Goal: Ask a question

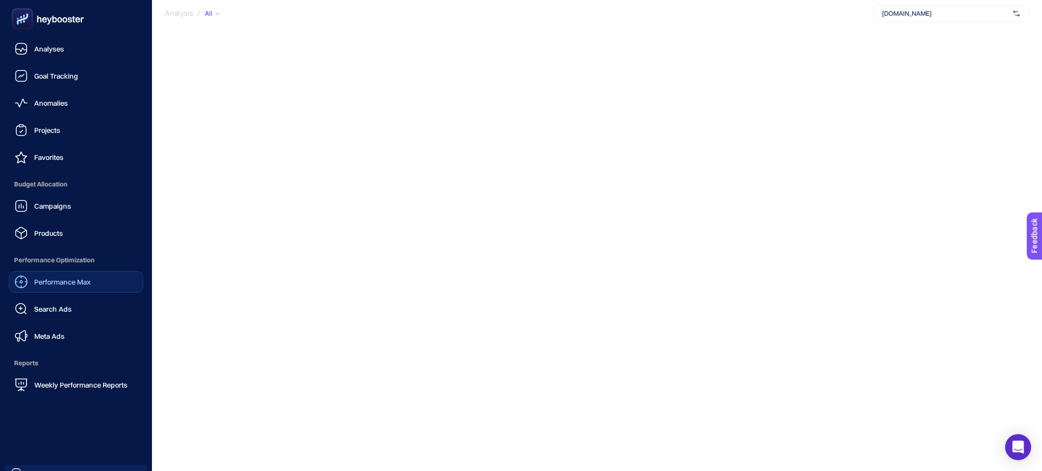
click at [83, 284] on span "Performance Max" at bounding box center [62, 282] width 56 height 9
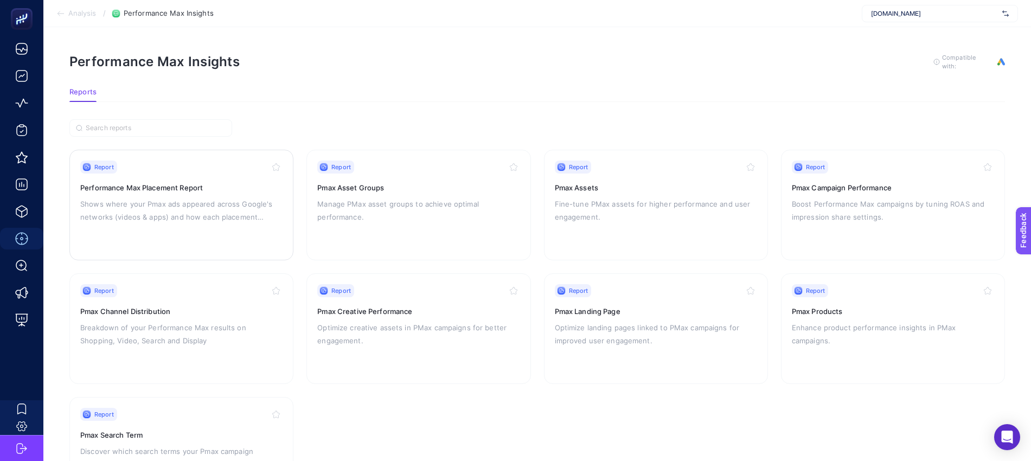
click at [144, 190] on h3 "Performance Max Placement Report" at bounding box center [181, 187] width 202 height 11
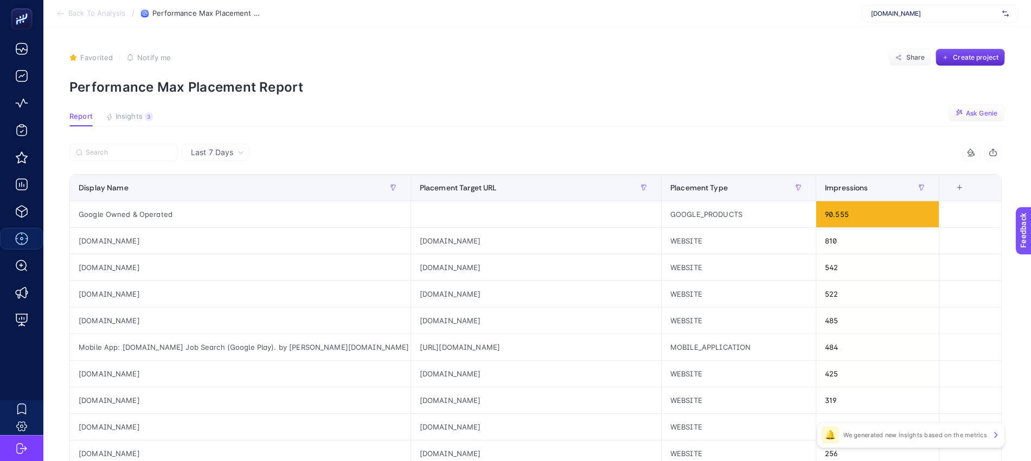
click at [992, 112] on span "Ask Genie" at bounding box center [981, 113] width 31 height 9
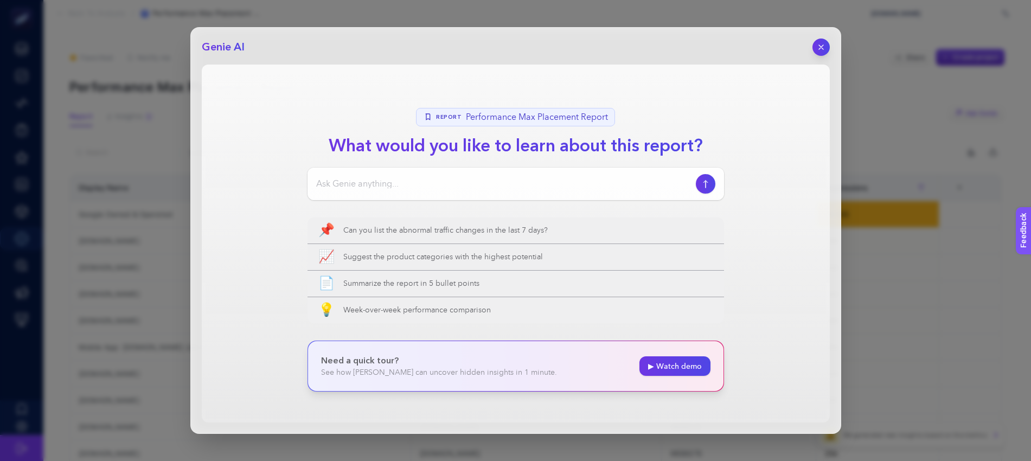
click at [425, 182] on input at bounding box center [503, 183] width 375 height 13
type input "web sitem [DOMAIN_NAME] alakasız yerleşim yerlerinde reklam gösterimi alıyor mu?"
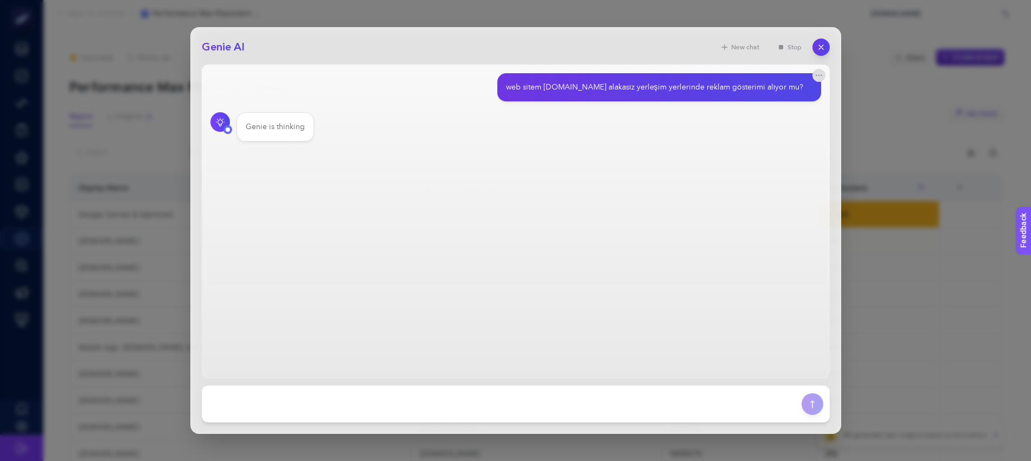
click at [287, 129] on div "Genie is thinking" at bounding box center [275, 127] width 59 height 11
click at [287, 129] on div "Genie is thinking." at bounding box center [276, 127] width 61 height 11
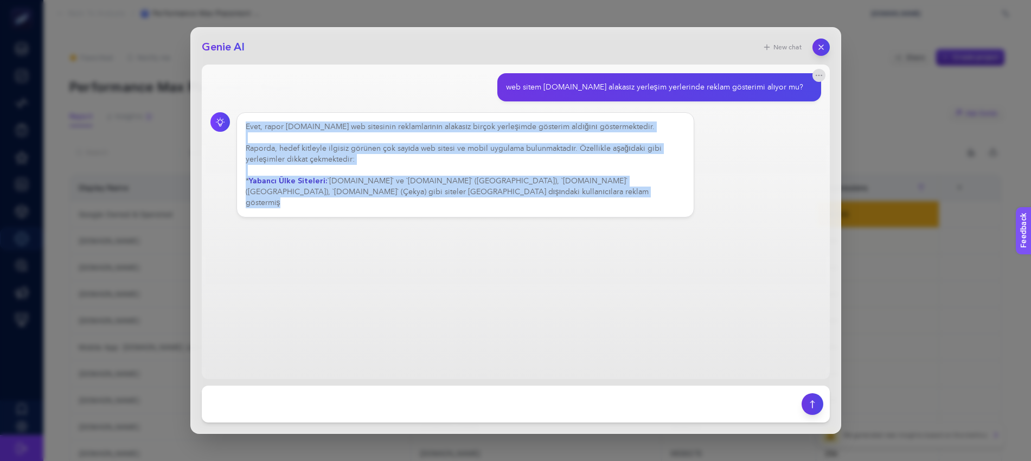
click at [326, 279] on main "web sitem [DOMAIN_NAME] alakasız yerleşim yerlerinde reklam gösterimi alıyor mu…" at bounding box center [516, 222] width 628 height 315
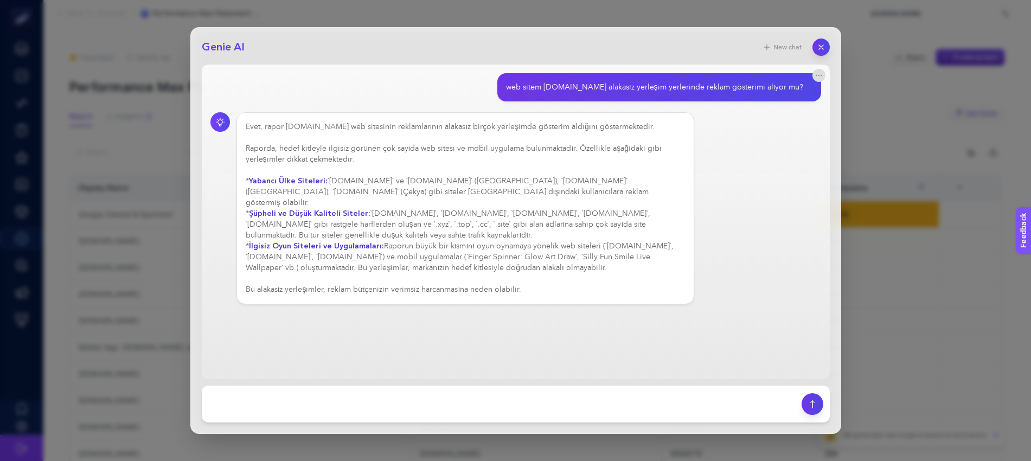
click at [468, 198] on div "Evet, rapor [DOMAIN_NAME] web sitesinin reklamlarının alakasız birçok yerleşimd…" at bounding box center [466, 209] width 440 height 174
click at [365, 201] on div "Evet, rapor [DOMAIN_NAME] web sitesinin reklamlarının alakasız birçok yerleşimd…" at bounding box center [466, 209] width 440 height 174
drag, startPoint x: 310, startPoint y: 232, endPoint x: 476, endPoint y: 239, distance: 166.7
click at [476, 239] on div "Evet, rapor [DOMAIN_NAME] web sitesinin reklamlarının alakasız birçok yerleşimd…" at bounding box center [466, 209] width 440 height 174
click at [513, 259] on div "Evet, rapor [DOMAIN_NAME] web sitesinin reklamlarının alakasız birçok yerleşimd…" at bounding box center [466, 209] width 440 height 174
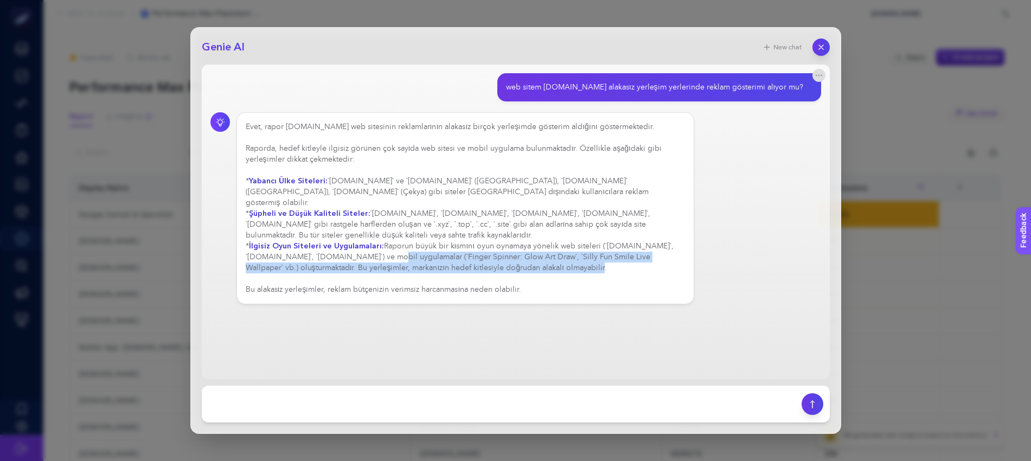
drag, startPoint x: 563, startPoint y: 262, endPoint x: 395, endPoint y: 244, distance: 168.0
click at [395, 244] on div "Evet, rapor [DOMAIN_NAME] web sitesinin reklamlarının alakasız birçok yerleşimd…" at bounding box center [466, 209] width 440 height 174
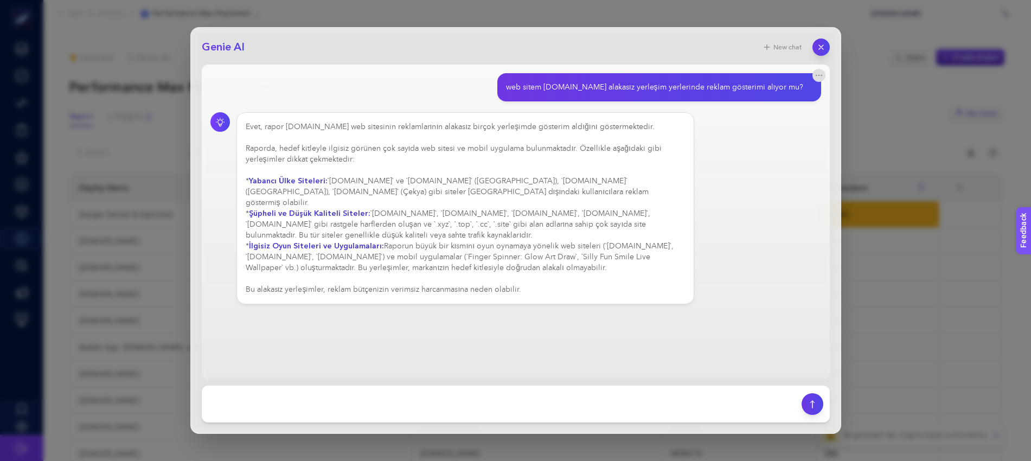
click at [385, 274] on div "Evet, rapor [DOMAIN_NAME] web sitesinin reklamlarının alakasız birçok yerleşimd…" at bounding box center [466, 209] width 440 height 174
drag, startPoint x: 282, startPoint y: 278, endPoint x: 564, endPoint y: 276, distance: 282.6
click at [564, 276] on div "Evet, rapor [DOMAIN_NAME] web sitesinin reklamlarının alakasız birçok yerleşimd…" at bounding box center [466, 209] width 440 height 174
click at [567, 278] on div "Evet, rapor [DOMAIN_NAME] web sitesinin reklamlarının alakasız birçok yerleşimd…" at bounding box center [466, 209] width 440 height 174
click at [337, 413] on textarea at bounding box center [501, 404] width 587 height 24
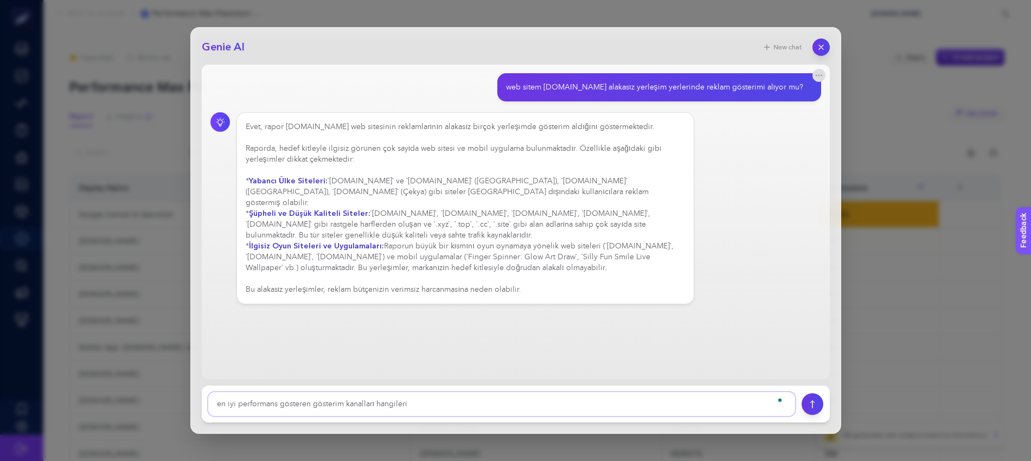
type textarea "en iyi performans gösteren gösterim kanalları hangileri?"
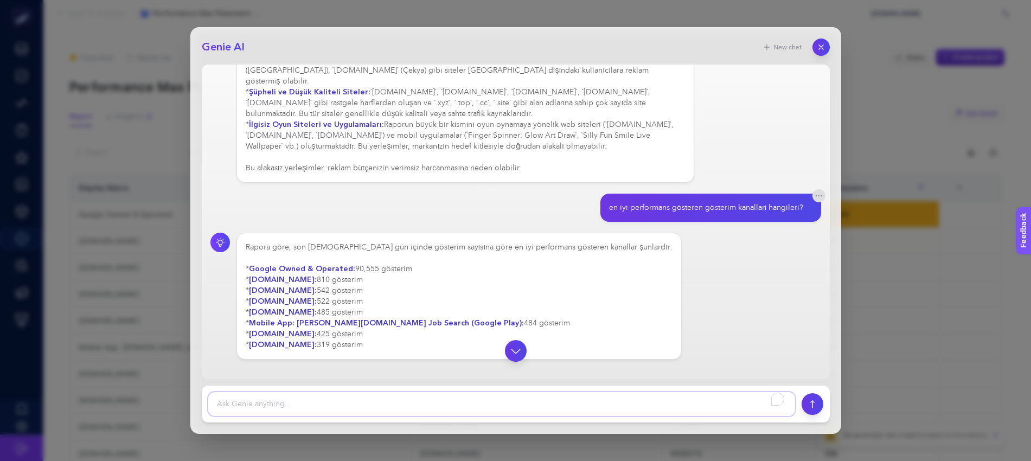
scroll to position [100, 0]
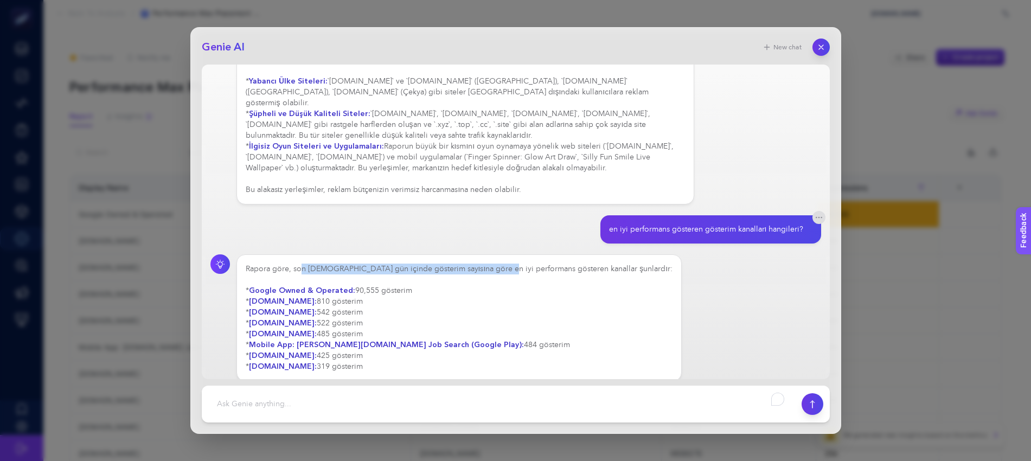
drag, startPoint x: 326, startPoint y: 256, endPoint x: 508, endPoint y: 266, distance: 182.6
click at [497, 264] on div "Rapora göre, son [DEMOGRAPHIC_DATA] gün içinde gösterim sayısına göre en iyi pe…" at bounding box center [459, 318] width 427 height 108
click at [508, 266] on div "Rapora göre, son [DEMOGRAPHIC_DATA] gün içinde gösterim sayısına göre en iyi pe…" at bounding box center [459, 318] width 427 height 108
drag, startPoint x: 442, startPoint y: 279, endPoint x: 369, endPoint y: 280, distance: 73.2
click at [369, 280] on div "Rapora göre, son [DEMOGRAPHIC_DATA] gün içinde gösterim sayısına göre en iyi pe…" at bounding box center [459, 318] width 427 height 108
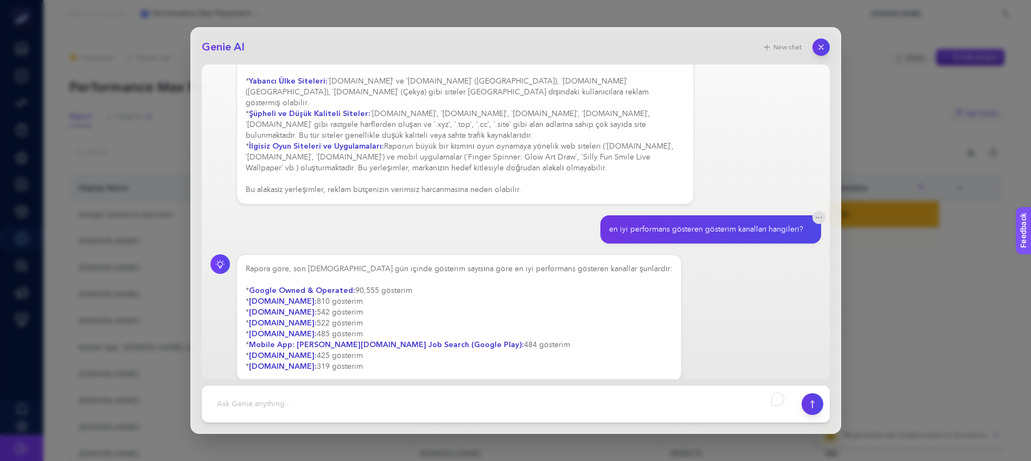
click at [333, 314] on div "Rapora göre, son [DEMOGRAPHIC_DATA] gün içinde gösterim sayısına göre en iyi pe…" at bounding box center [459, 318] width 427 height 108
click at [289, 395] on textarea "To enrich screen reader interactions, please activate Accessibility in Grammarl…" at bounding box center [501, 404] width 587 height 24
type textarea "gösterim sonucu en iyi tıklama oranı olanlar hangileri?"
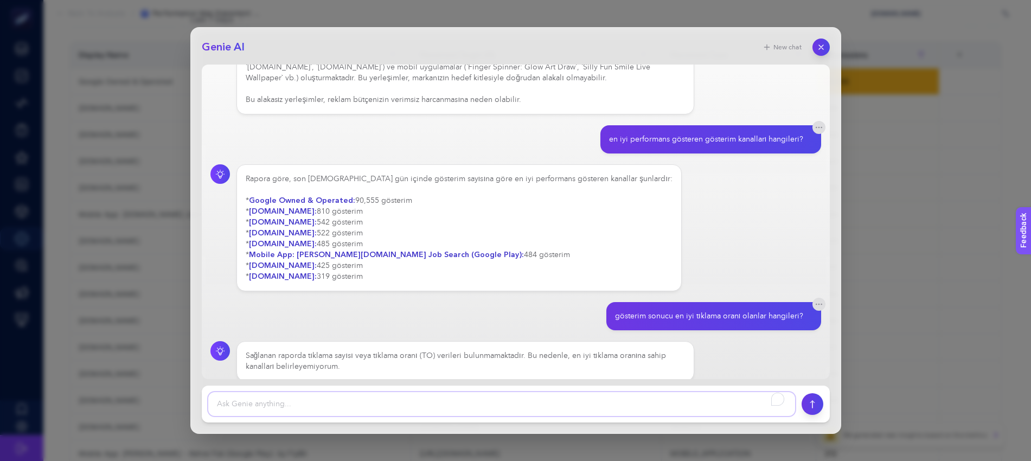
scroll to position [136, 0]
click at [586, 354] on div "Sağlanan raporda tıklama sayısı veya tıklama oranı (TO) verileri bulunmamaktadı…" at bounding box center [466, 361] width 440 height 22
click at [942, 188] on div "Genie AI New chat web sitem [DOMAIN_NAME] alakasız yerleşim yerlerinde reklam g…" at bounding box center [515, 230] width 1031 height 461
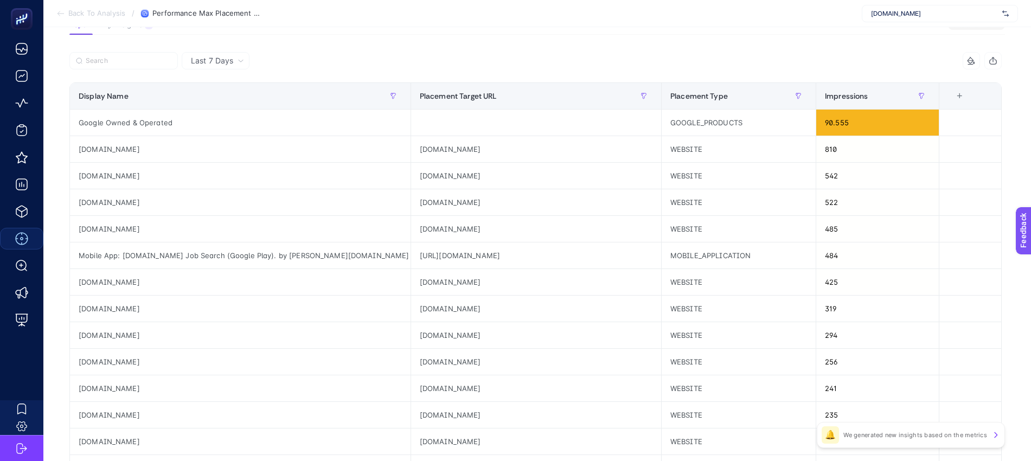
scroll to position [68, 0]
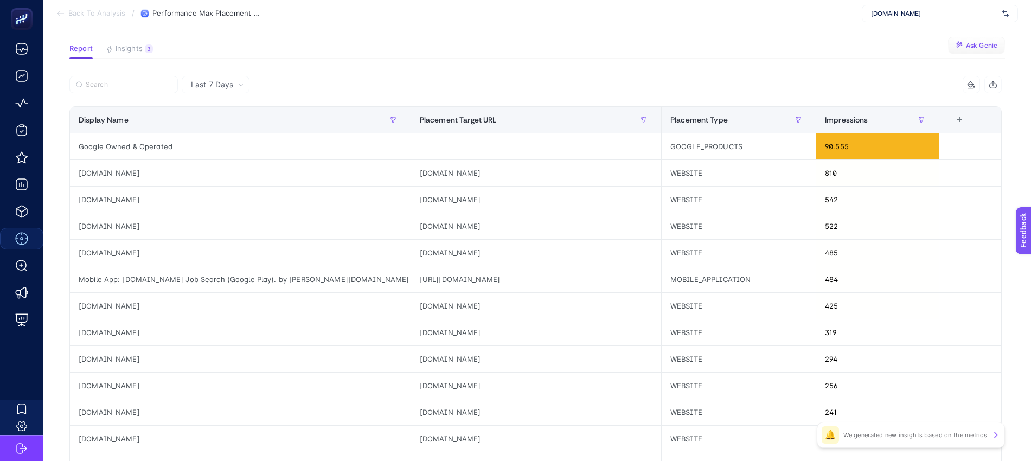
click at [971, 120] on div "+" at bounding box center [960, 120] width 21 height 9
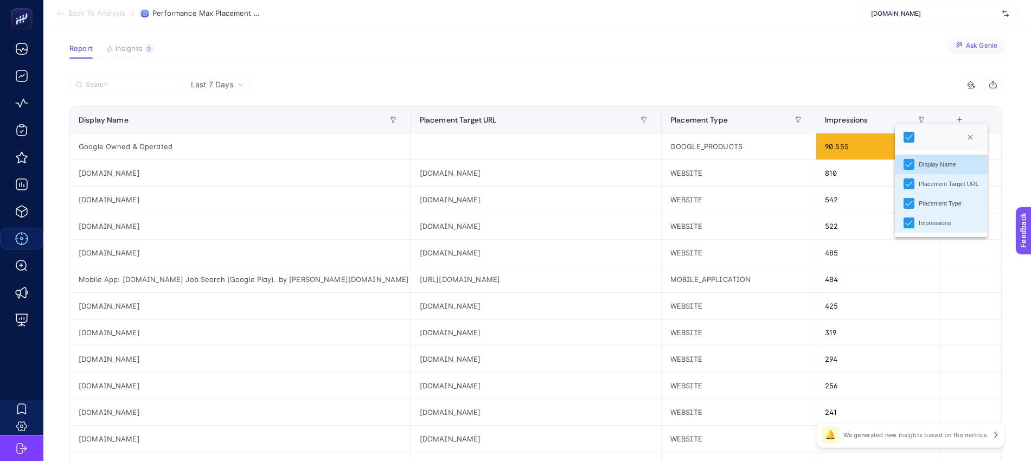
click at [784, 65] on article "Favorited true Notify me Share Create project Performance Max Placement Report …" at bounding box center [537, 383] width 988 height 848
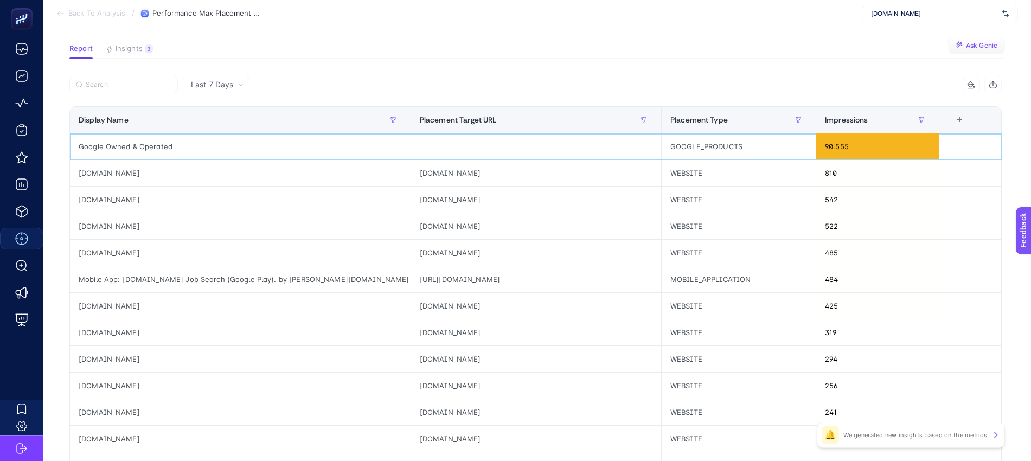
drag, startPoint x: 531, startPoint y: 146, endPoint x: 649, endPoint y: 148, distance: 117.7
click at [649, 148] on div at bounding box center [536, 146] width 250 height 26
click at [753, 150] on div "GOOGLE_PRODUCTS" at bounding box center [739, 146] width 154 height 26
click at [777, 150] on div "GOOGLE_PRODUCTS" at bounding box center [739, 146] width 154 height 26
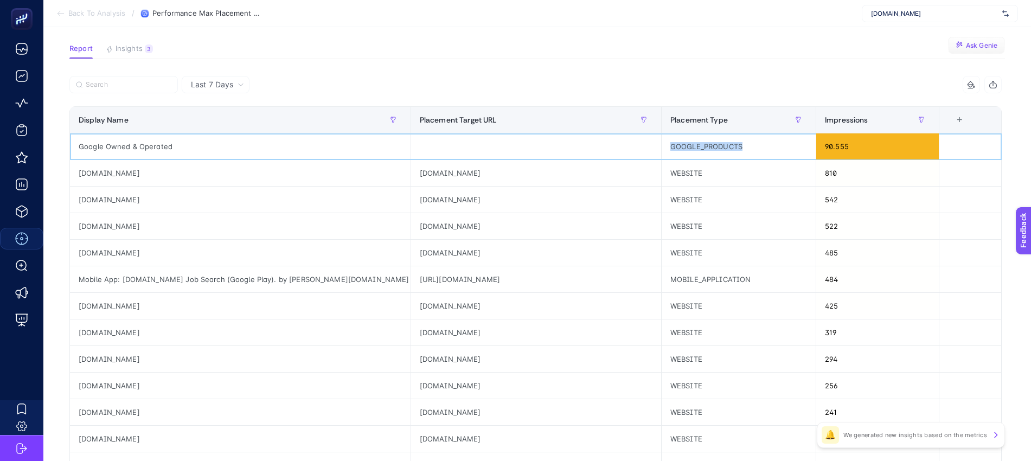
click at [777, 150] on div "GOOGLE_PRODUCTS" at bounding box center [739, 146] width 154 height 26
click at [787, 144] on div "GOOGLE_PRODUCTS" at bounding box center [739, 146] width 154 height 26
click at [740, 150] on div "GOOGLE_PRODUCTS" at bounding box center [739, 146] width 154 height 26
click at [990, 44] on span "Ask Genie" at bounding box center [981, 45] width 31 height 9
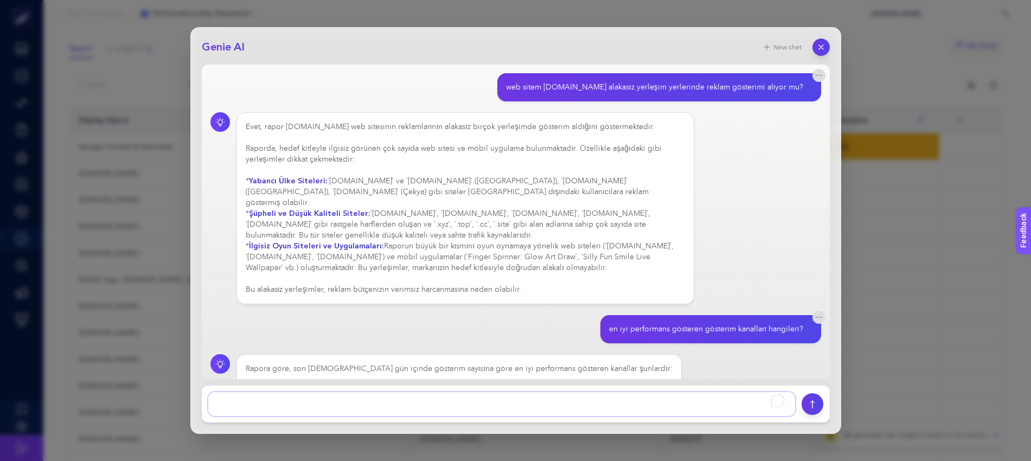
click at [397, 392] on textarea "To enrich screen reader interactions, please activate Accessibility in Grammarl…" at bounding box center [501, 404] width 587 height 24
paste textarea "9D72E964-F818-4F6E-8BCA-B34000D55BC2"
type textarea "Google owned & operated nedir? Burada çok gösterim var fakat tam olarak alakalı…"
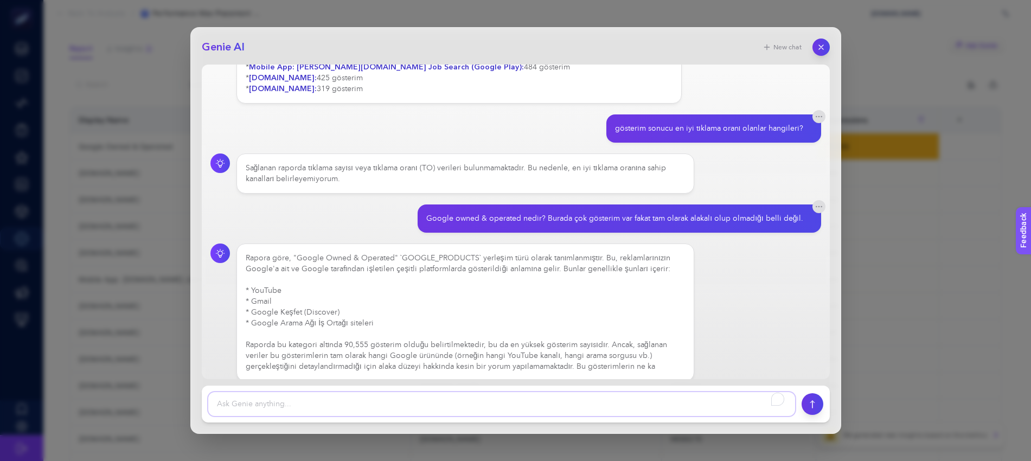
scroll to position [384, 0]
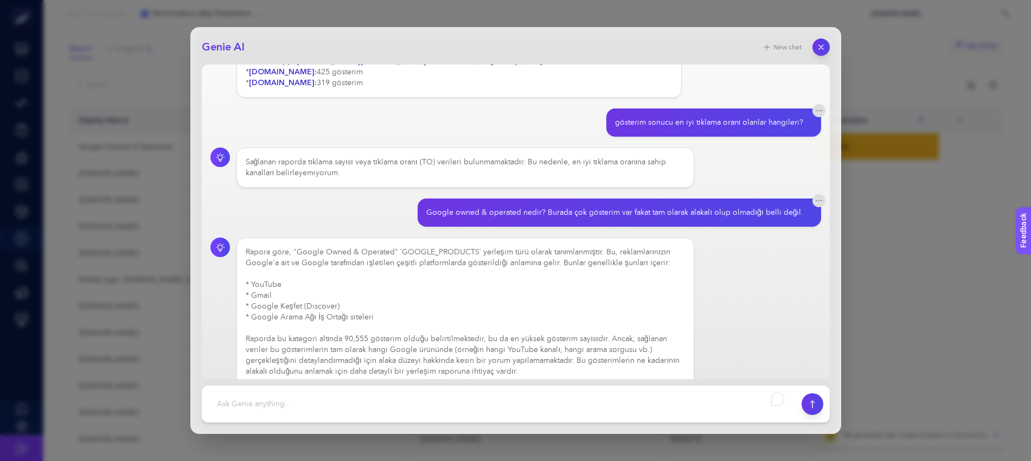
click at [376, 305] on div "Rapora göre, "Google Owned & Operated" `GOOGLE_PRODUCTS` yerleşim türü olarak t…" at bounding box center [466, 312] width 440 height 130
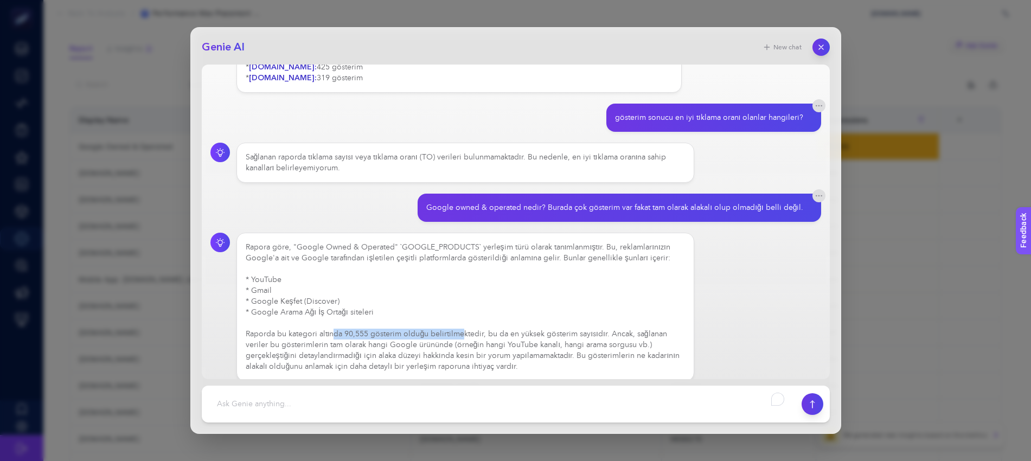
drag, startPoint x: 365, startPoint y: 321, endPoint x: 460, endPoint y: 323, distance: 95.5
click at [460, 323] on div "Rapora göre, "Google Owned & Operated" `GOOGLE_PRODUCTS` yerleşim türü olarak t…" at bounding box center [466, 307] width 440 height 130
click at [512, 338] on div "Rapora göre, "Google Owned & Operated" `GOOGLE_PRODUCTS` yerleşim türü olarak t…" at bounding box center [466, 307] width 440 height 130
click at [584, 347] on div "Rapora göre, "Google Owned & Operated" `GOOGLE_PRODUCTS` yerleşim türü olarak t…" at bounding box center [466, 307] width 440 height 130
click at [566, 357] on div "Rapora göre, "Google Owned & Operated" `GOOGLE_PRODUCTS` yerleşim türü olarak t…" at bounding box center [466, 307] width 440 height 130
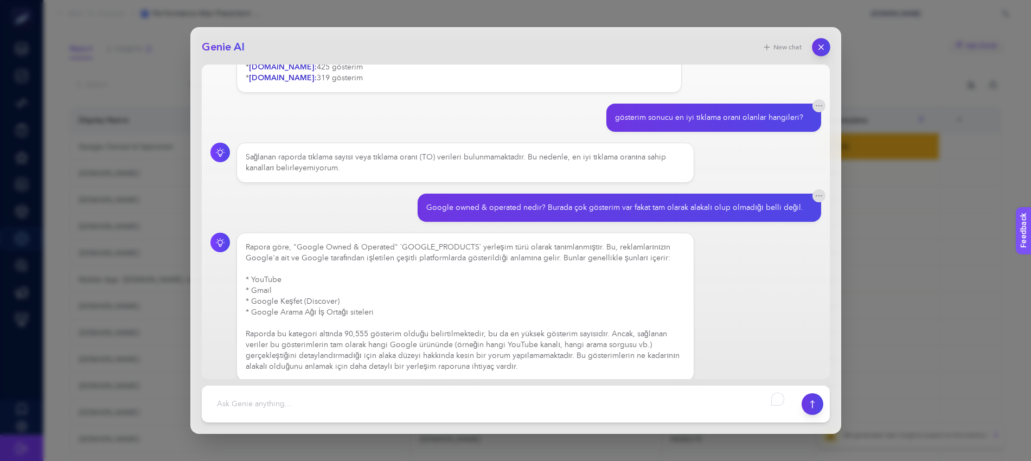
click at [820, 46] on icon "button" at bounding box center [821, 47] width 4 height 4
